Goal: Task Accomplishment & Management: Manage account settings

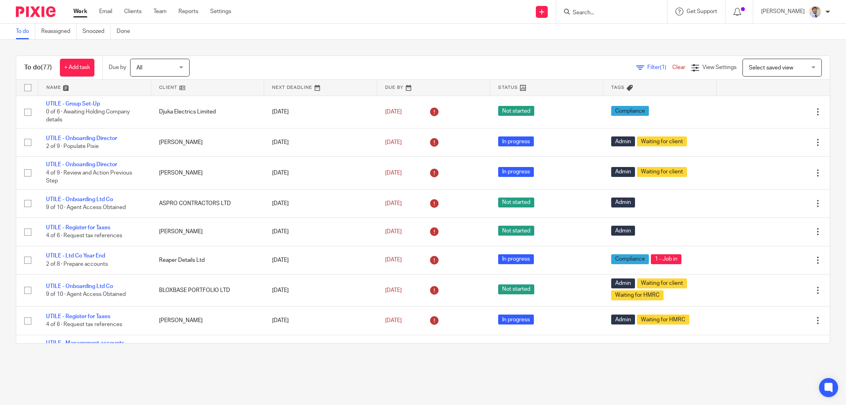
click at [803, 10] on p "[PERSON_NAME]" at bounding box center [783, 12] width 44 height 8
click at [780, 42] on link "Email integration" at bounding box center [799, 43] width 52 height 6
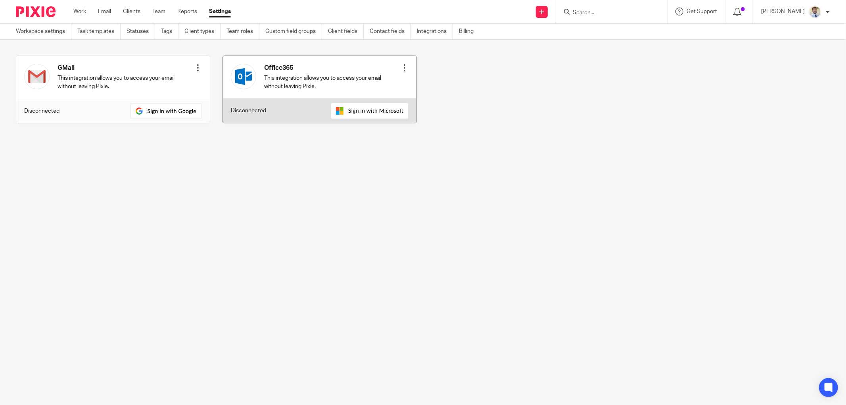
click at [401, 65] on div at bounding box center [405, 68] width 8 height 8
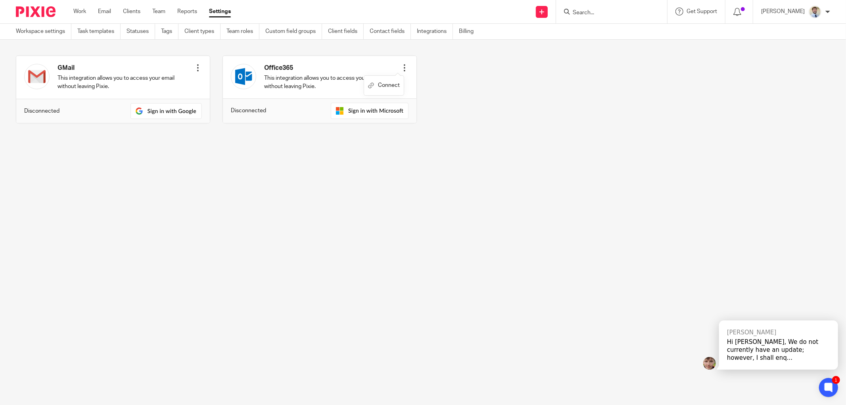
click at [500, 79] on div "GMail This integration allows you to access your email without leaving Pixie. C…" at bounding box center [417, 96] width 826 height 80
click at [806, 10] on div "[PERSON_NAME]" at bounding box center [795, 12] width 69 height 13
click at [787, 31] on span "My profile" at bounding box center [796, 32] width 25 height 6
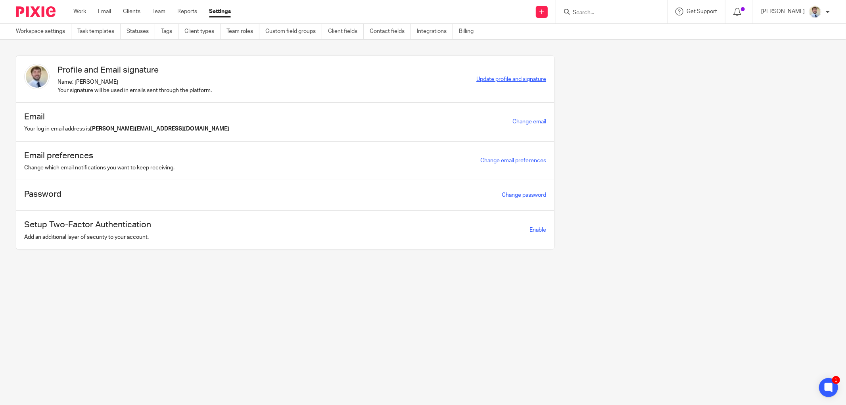
click at [505, 80] on span "Update profile and signature" at bounding box center [511, 80] width 70 height 6
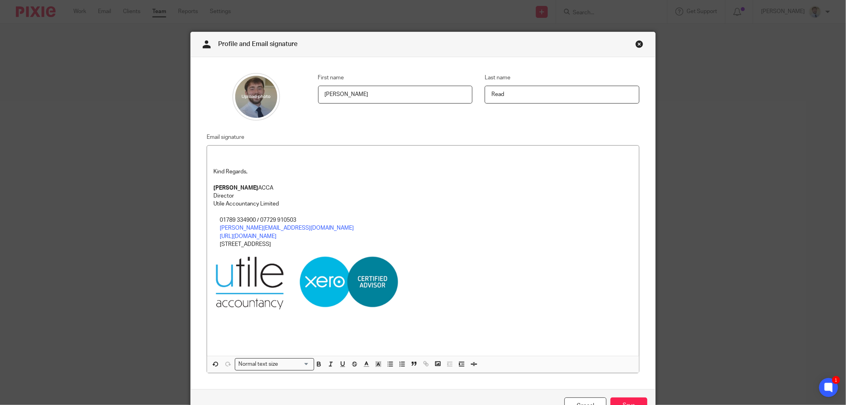
click at [220, 160] on p at bounding box center [422, 164] width 419 height 8
click at [216, 152] on p at bounding box center [422, 156] width 419 height 8
click at [215, 151] on div "Kind Regards, [PERSON_NAME] ACCA Director Utile Accountancy Limited 01789 33490…" at bounding box center [423, 251] width 432 height 210
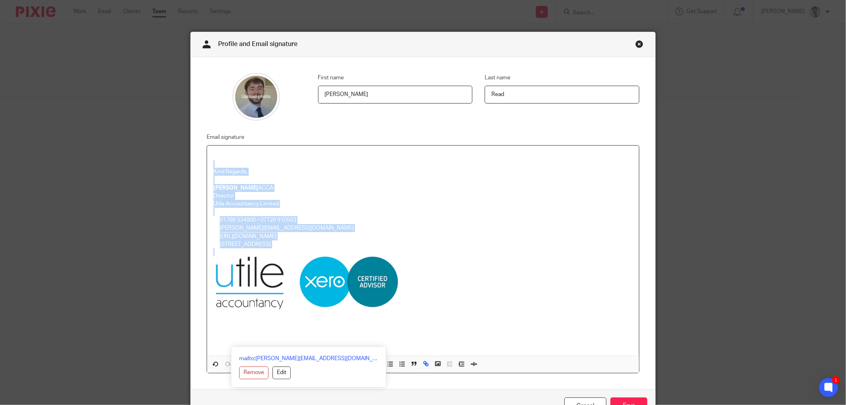
drag, startPoint x: 217, startPoint y: 152, endPoint x: 539, endPoint y: 338, distance: 372.4
click at [539, 338] on div "Kind Regards, James Read ACCA Director Utile Accountancy Limited 01789 334900 /…" at bounding box center [423, 251] width 432 height 210
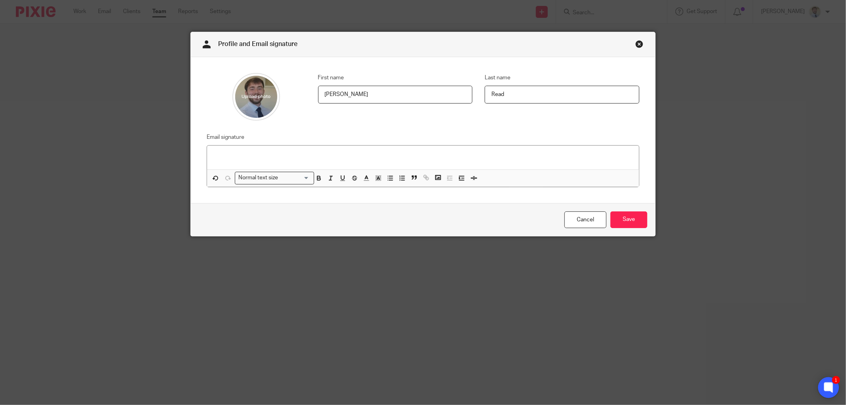
click at [831, 391] on icon at bounding box center [828, 387] width 9 height 10
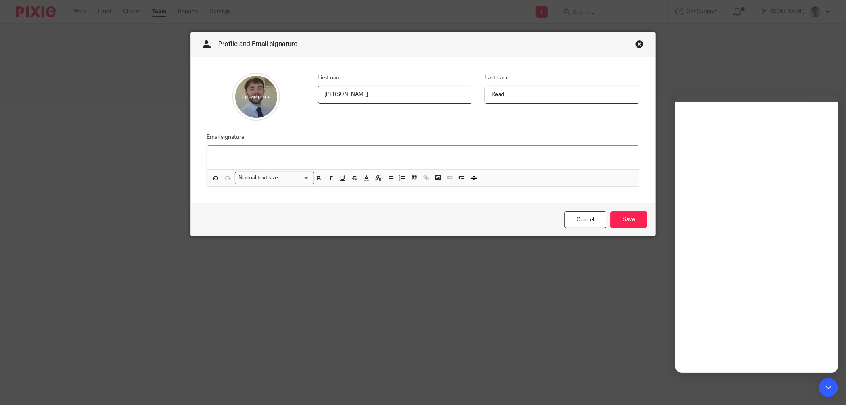
click at [250, 149] on div at bounding box center [423, 158] width 432 height 24
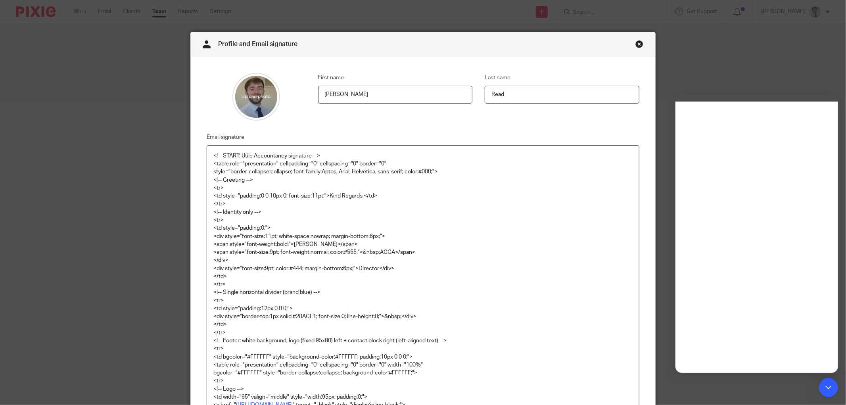
click at [491, 153] on p "<!-- START: Utile Accountancy signature -->" at bounding box center [422, 156] width 419 height 8
click at [485, 265] on p "<div style="font-size:9pt; color:#444; margin-bottom:6px;">Director</div>" at bounding box center [422, 269] width 419 height 8
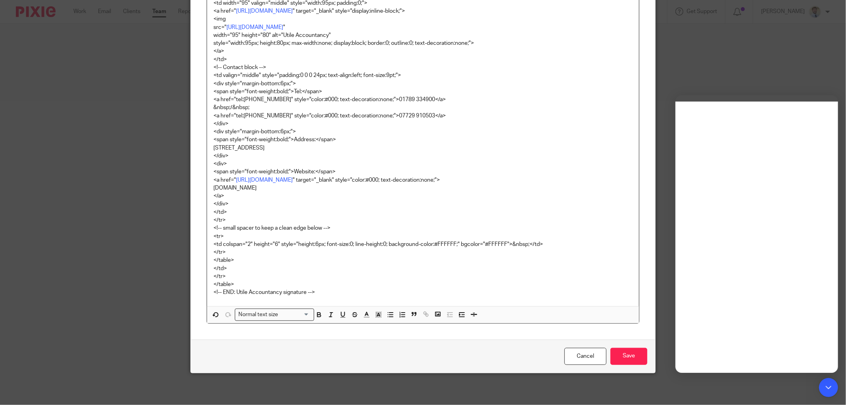
scroll to position [394, 0]
click at [613, 354] on input "Save" at bounding box center [628, 356] width 37 height 17
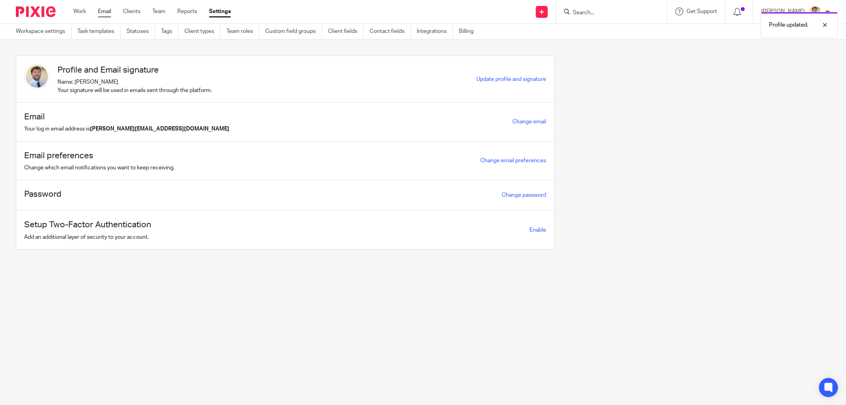
click at [102, 12] on link "Email" at bounding box center [104, 12] width 13 height 8
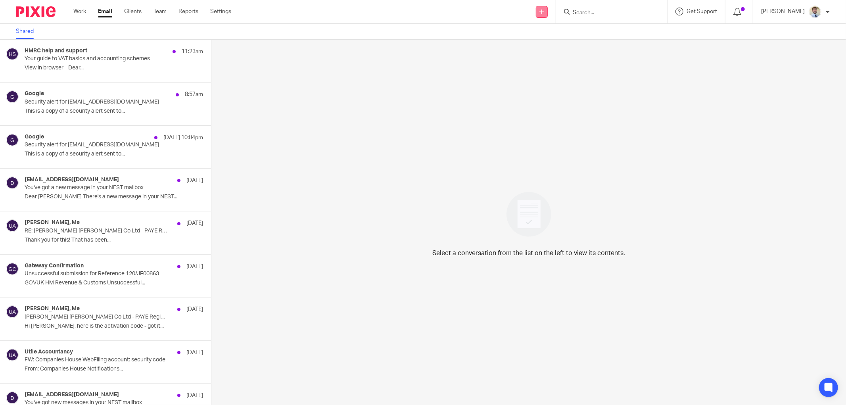
click at [544, 11] on icon at bounding box center [541, 12] width 5 height 5
click at [556, 37] on link "Send new email" at bounding box center [554, 37] width 56 height 12
click at [807, 10] on div "[PERSON_NAME]" at bounding box center [795, 12] width 69 height 13
click at [802, 29] on span "My profile" at bounding box center [796, 32] width 25 height 6
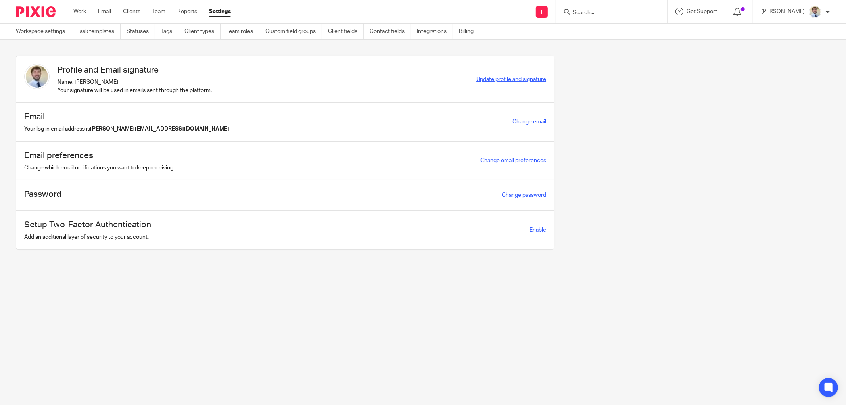
click at [496, 78] on span "Update profile and signature" at bounding box center [511, 80] width 70 height 6
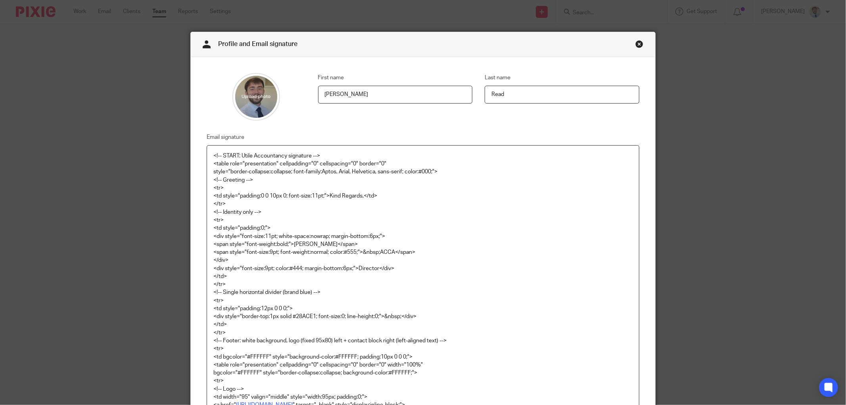
click at [240, 160] on p "<table role="presentation" cellpadding="0" cellspacing="0" border="0"" at bounding box center [422, 164] width 419 height 8
click at [213, 156] on p "<!-- START: Utile Accountancy signature -->" at bounding box center [422, 156] width 419 height 8
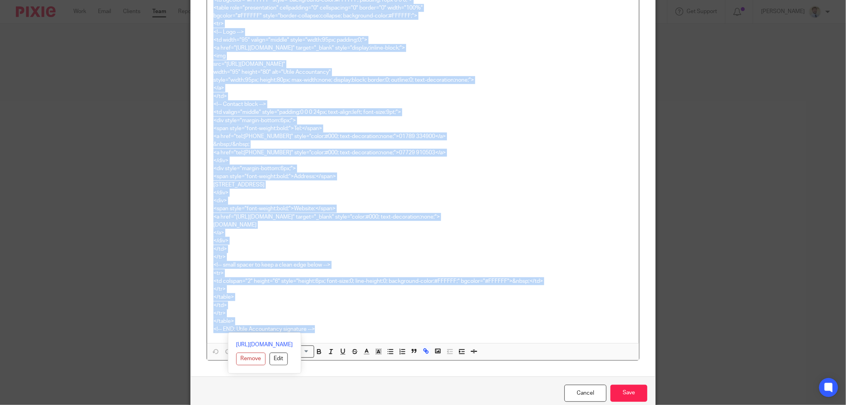
scroll to position [394, 0]
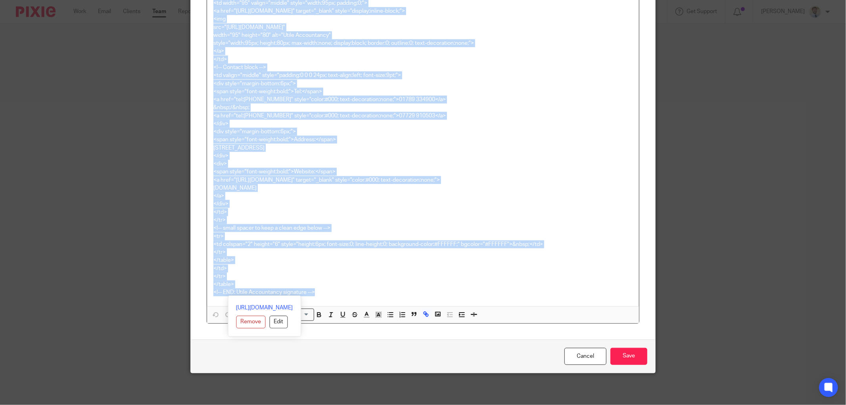
drag, startPoint x: 209, startPoint y: 156, endPoint x: 590, endPoint y: 397, distance: 450.6
click at [594, 405] on html "Work Email Clients Team Reports Settings Work Email Clients Team Reports Settin…" at bounding box center [423, 202] width 846 height 405
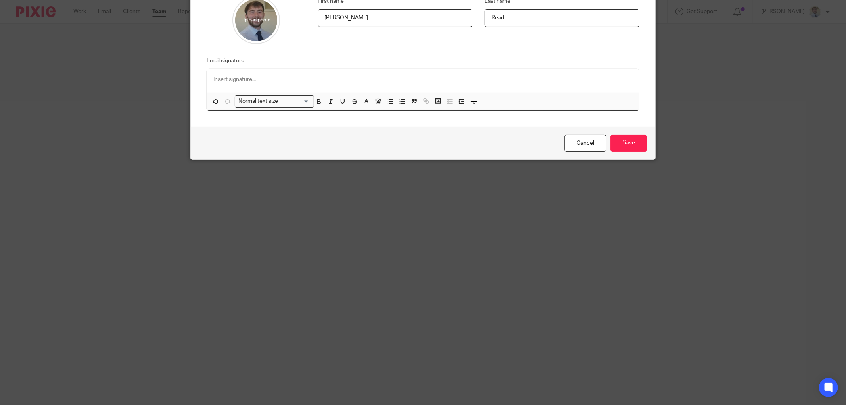
scroll to position [0, 0]
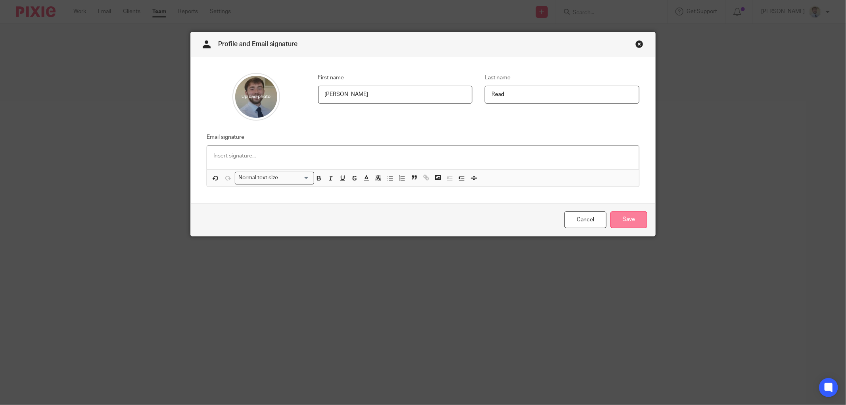
click at [636, 222] on input "Save" at bounding box center [628, 219] width 37 height 17
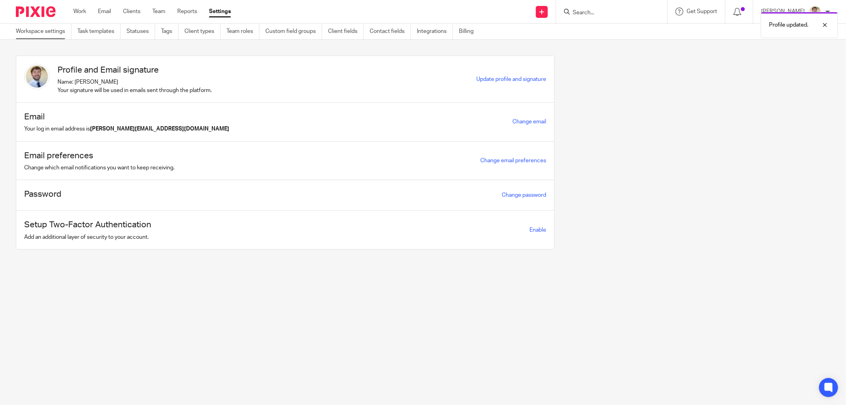
click at [40, 34] on link "Workspace settings" at bounding box center [44, 31] width 56 height 15
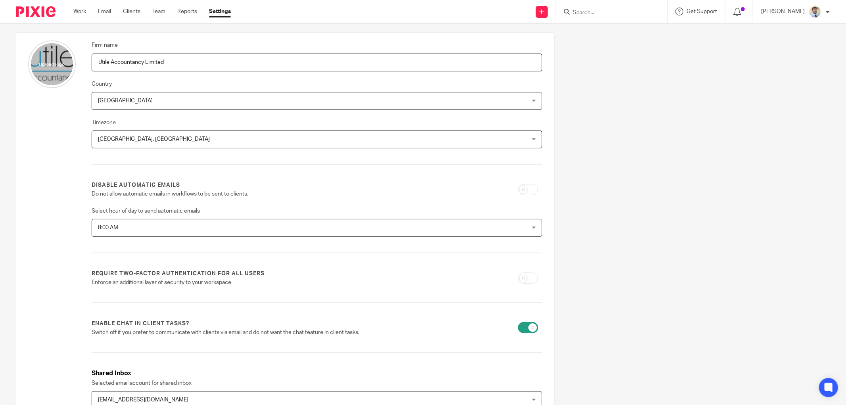
scroll to position [151, 0]
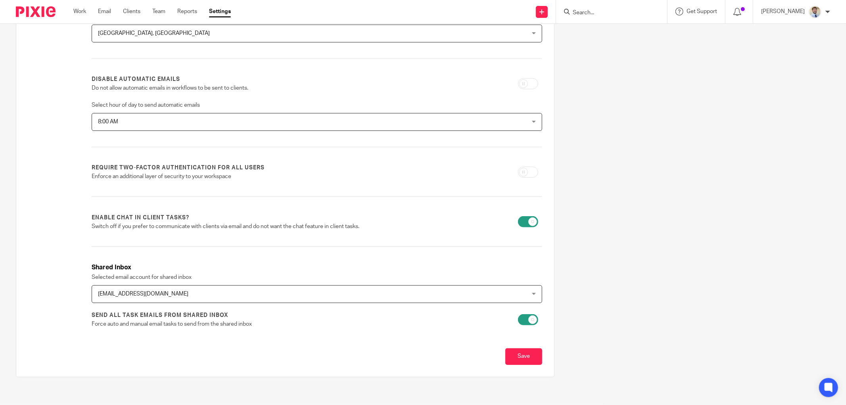
click at [136, 286] on span "[EMAIL_ADDRESS][DOMAIN_NAME]" at bounding box center [275, 294] width 355 height 17
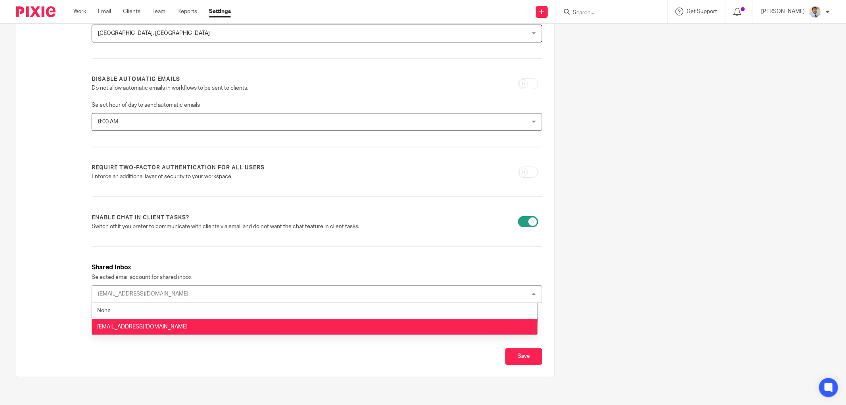
click at [11, 286] on div "Firm name Utile Accountancy Limited Country [GEOGRAPHIC_DATA] [GEOGRAPHIC_DATA]…" at bounding box center [279, 151] width 551 height 451
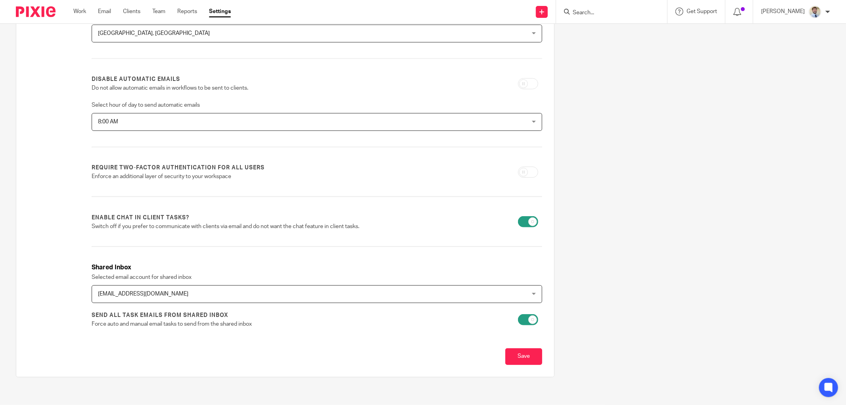
scroll to position [0, 0]
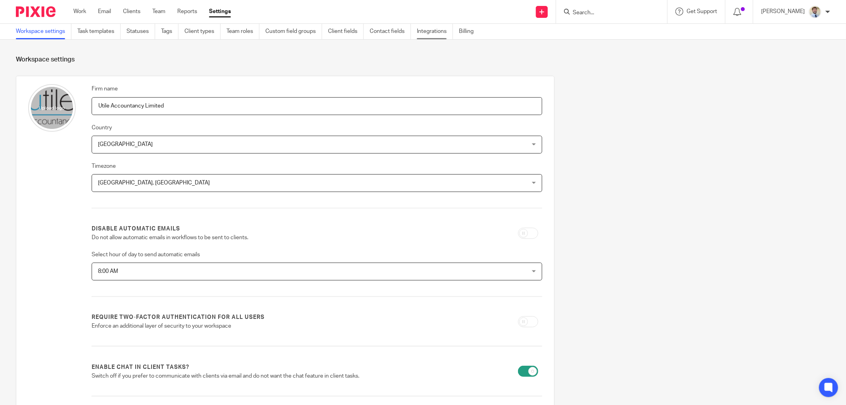
click at [430, 33] on link "Integrations" at bounding box center [435, 31] width 36 height 15
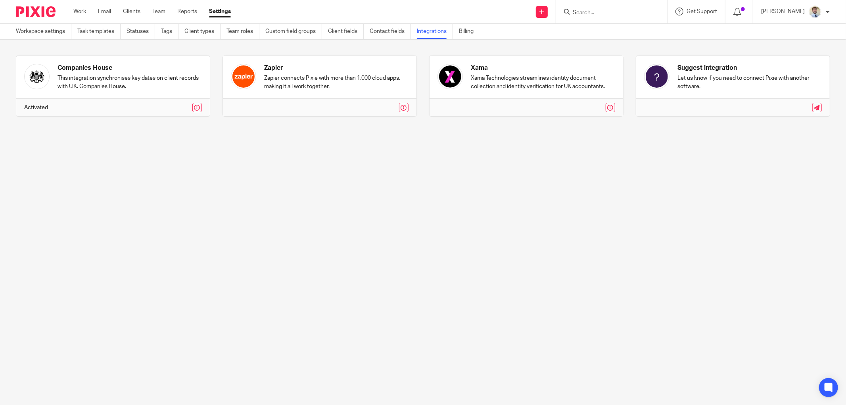
click at [805, 12] on div "[PERSON_NAME]" at bounding box center [795, 12] width 69 height 13
click at [788, 54] on span "Logout" at bounding box center [793, 55] width 18 height 6
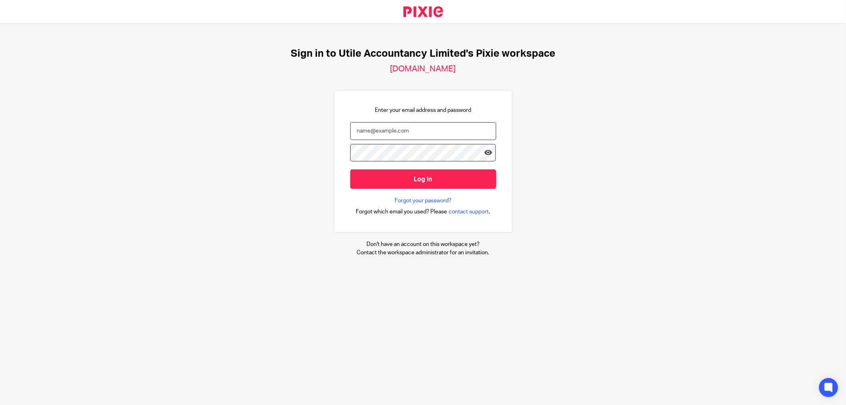
click at [381, 129] on input "email" at bounding box center [423, 131] width 146 height 18
type input "info@utileaccountancy.co.uk"
click at [350, 169] on input "Log in" at bounding box center [423, 178] width 146 height 19
